Goal: Information Seeking & Learning: Learn about a topic

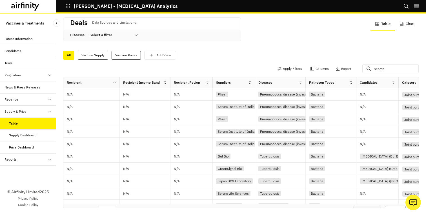
click at [120, 22] on p "Data Sources and Limitations" at bounding box center [114, 22] width 44 height 6
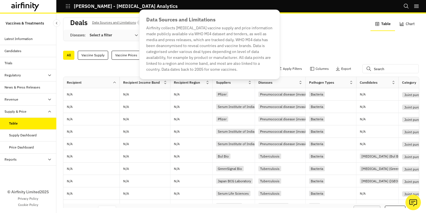
click at [117, 42] on div "Deals Data Sources and Limitations Diseases : Select a filter Table Chart" at bounding box center [241, 32] width 356 height 30
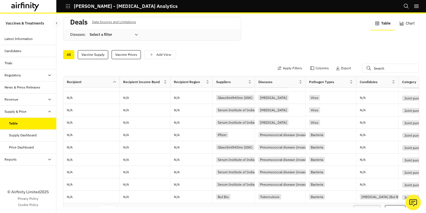
scroll to position [15, 0]
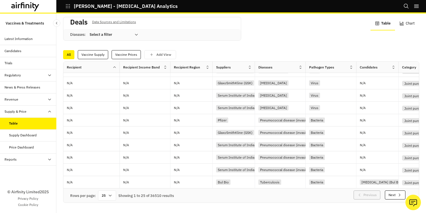
click at [410, 24] on button "Chart" at bounding box center [407, 24] width 24 height 14
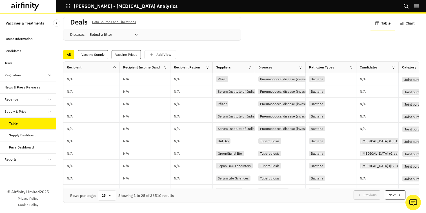
click at [379, 22] on icon "button" at bounding box center [378, 24] width 4 height 4
click at [138, 34] on icon at bounding box center [136, 34] width 5 height 5
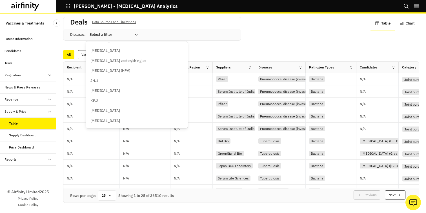
scroll to position [0, 0]
click at [137, 34] on icon at bounding box center [136, 34] width 5 height 5
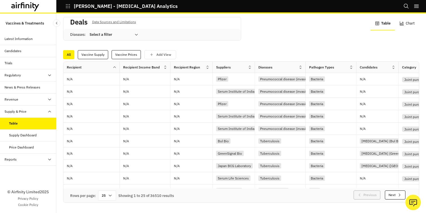
click at [114, 23] on p "Data Sources and Limitations" at bounding box center [114, 22] width 44 height 6
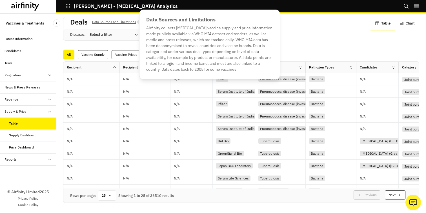
click at [79, 23] on h2 "Deals" at bounding box center [78, 22] width 17 height 8
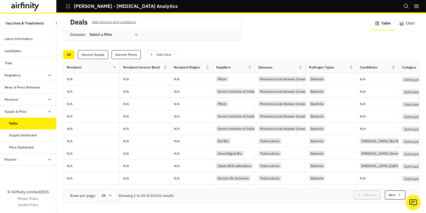
click at [135, 36] on icon at bounding box center [136, 34] width 5 height 5
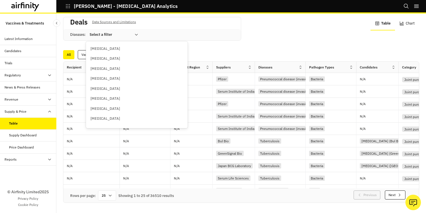
click at [195, 50] on div "All Vaccine Supply Vaccine Prices Add View" at bounding box center [241, 54] width 356 height 9
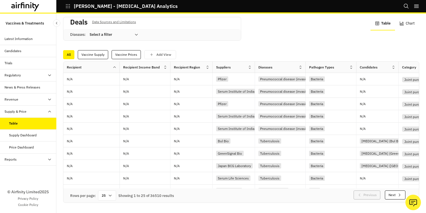
click at [25, 137] on div "Supply Dashboard" at bounding box center [23, 135] width 28 height 5
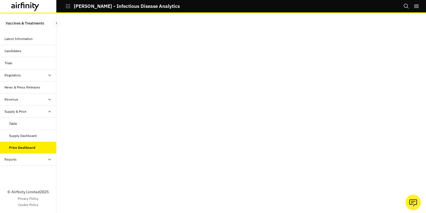
scroll to position [3, 0]
click at [11, 54] on div "Candidates" at bounding box center [28, 51] width 56 height 12
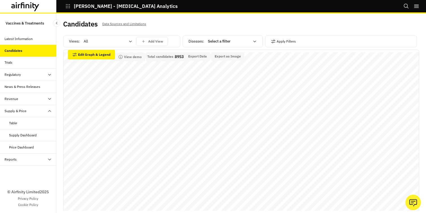
scroll to position [3, 0]
